Goal: Obtain resource: Download file/media

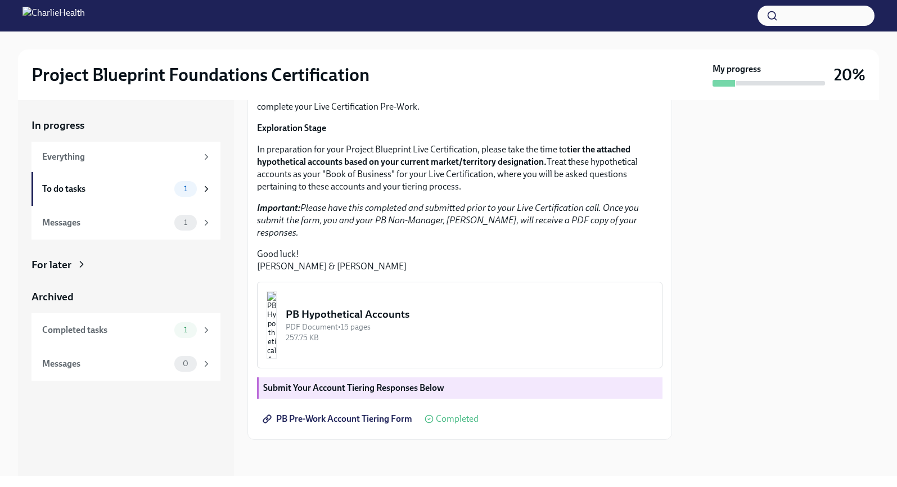
scroll to position [215, 0]
click at [424, 313] on div "PB Hypothetical Accounts" at bounding box center [469, 314] width 367 height 15
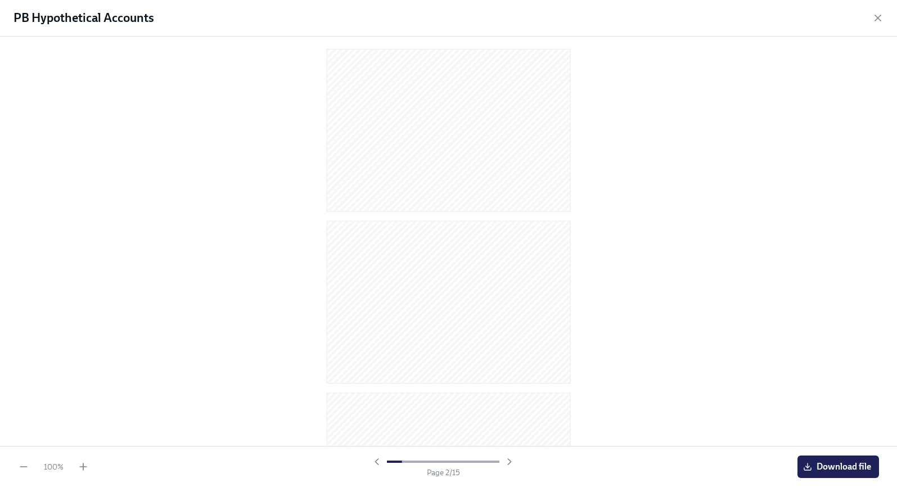
scroll to position [0, 0]
click at [847, 468] on span "Download file" at bounding box center [839, 466] width 66 height 11
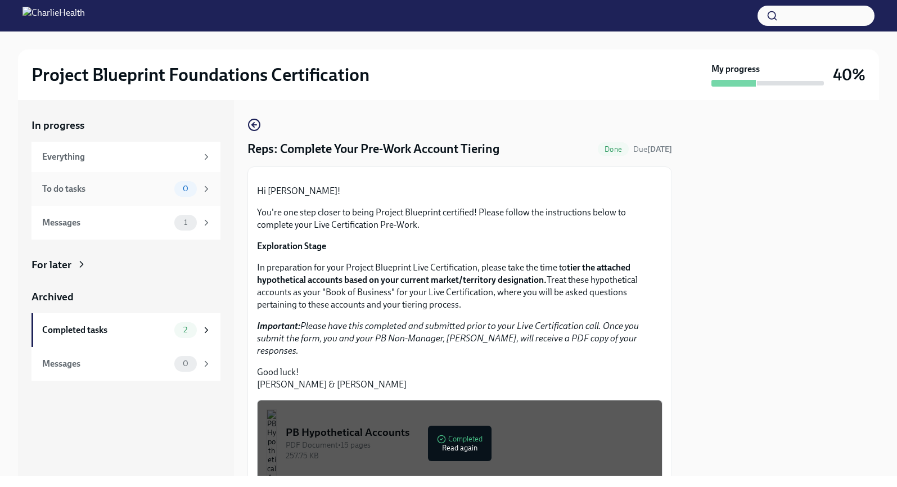
click at [107, 194] on div "To do tasks" at bounding box center [106, 189] width 128 height 12
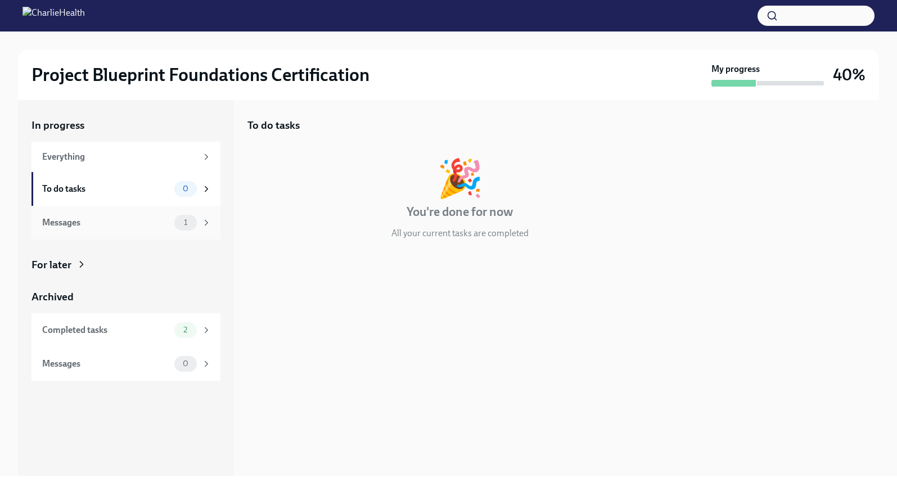
click at [178, 224] on span "1" at bounding box center [185, 222] width 17 height 8
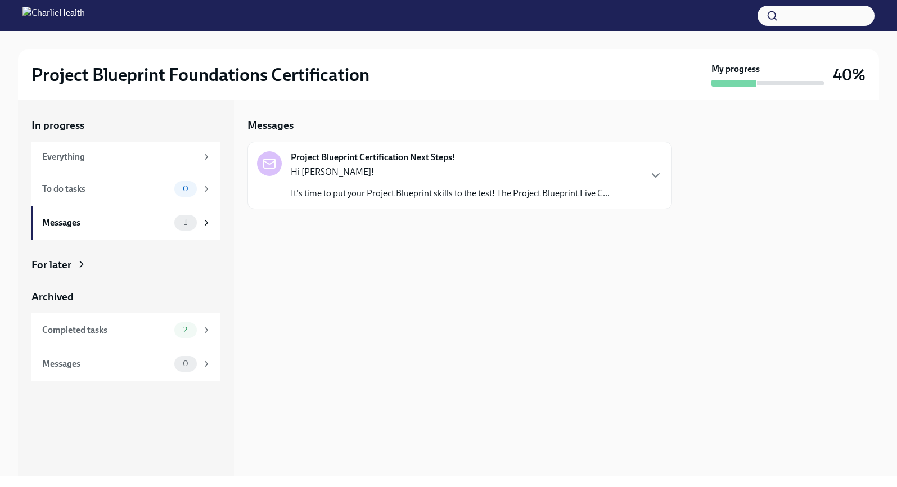
click at [427, 173] on p "Hi [PERSON_NAME]!" at bounding box center [450, 172] width 319 height 12
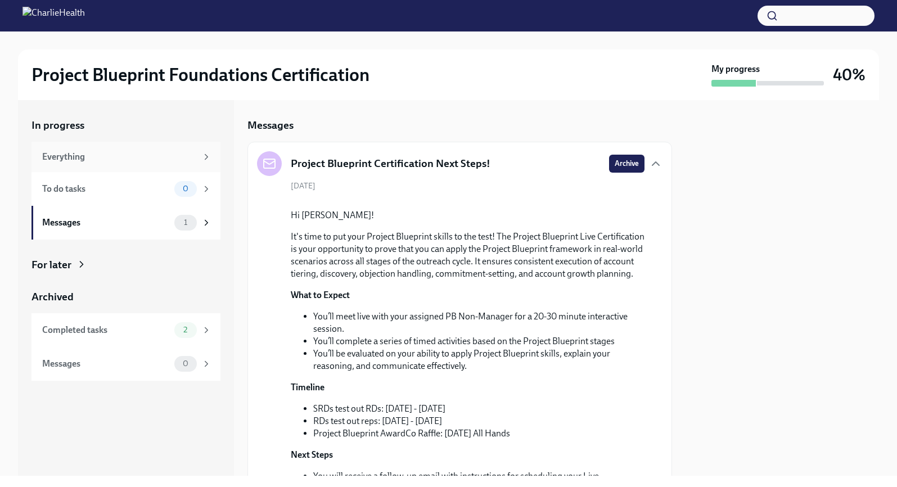
click at [149, 161] on div "Everything" at bounding box center [119, 157] width 155 height 12
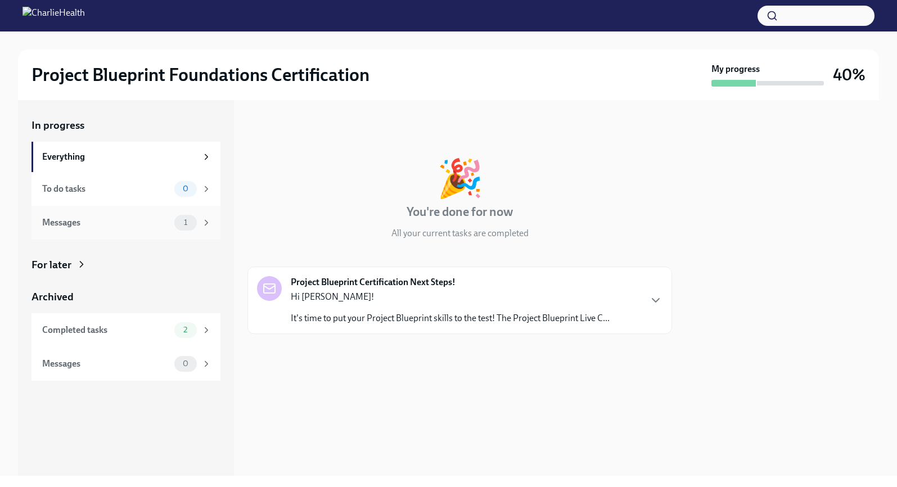
click at [154, 220] on div "Messages" at bounding box center [106, 223] width 128 height 12
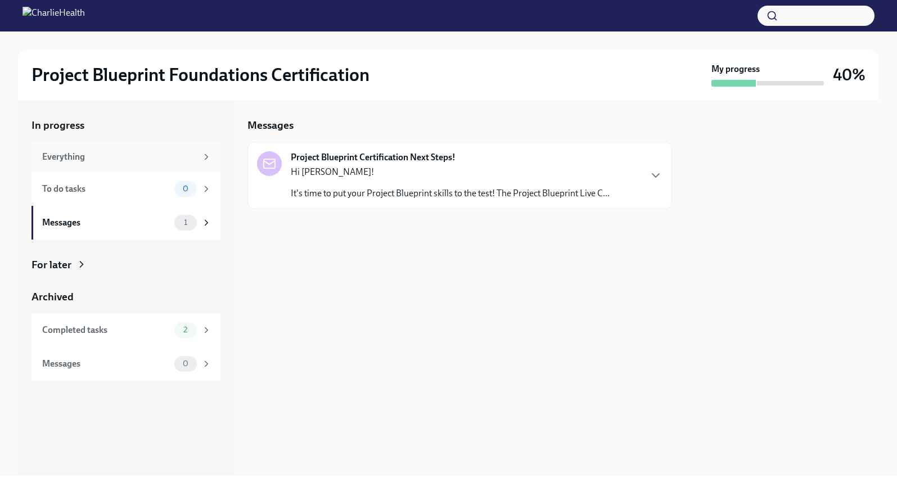
click at [142, 151] on div "Everything" at bounding box center [119, 157] width 155 height 12
